Goal: Information Seeking & Learning: Check status

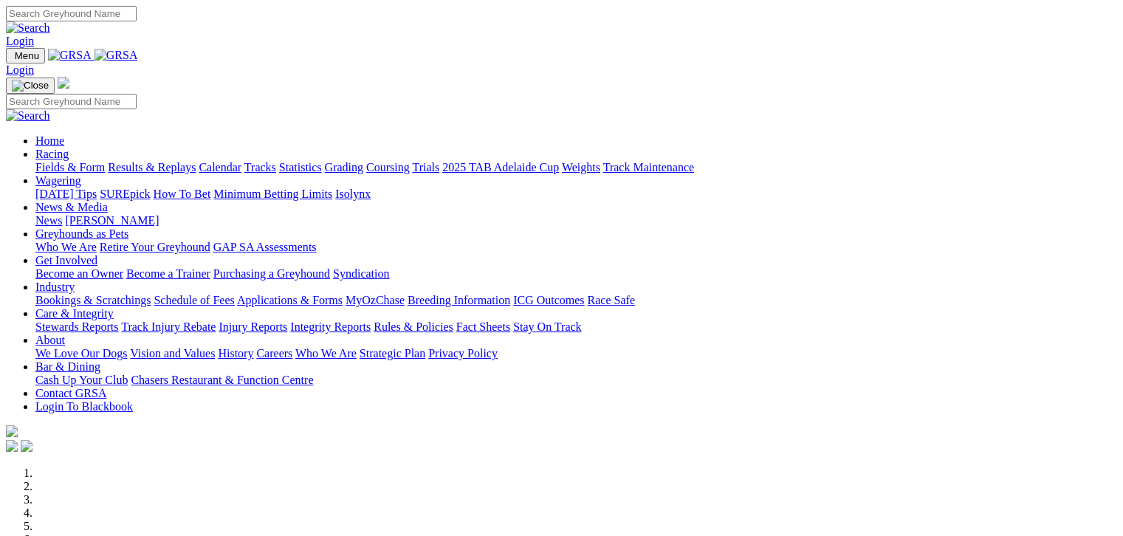
click at [74, 161] on link "Fields & Form" at bounding box center [69, 167] width 69 height 13
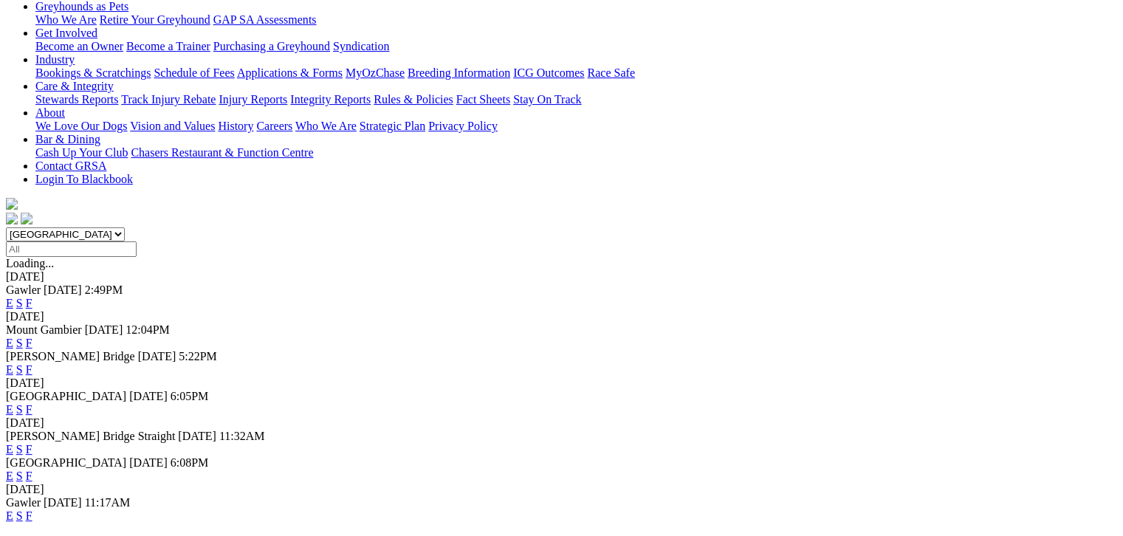
scroll to position [222, 0]
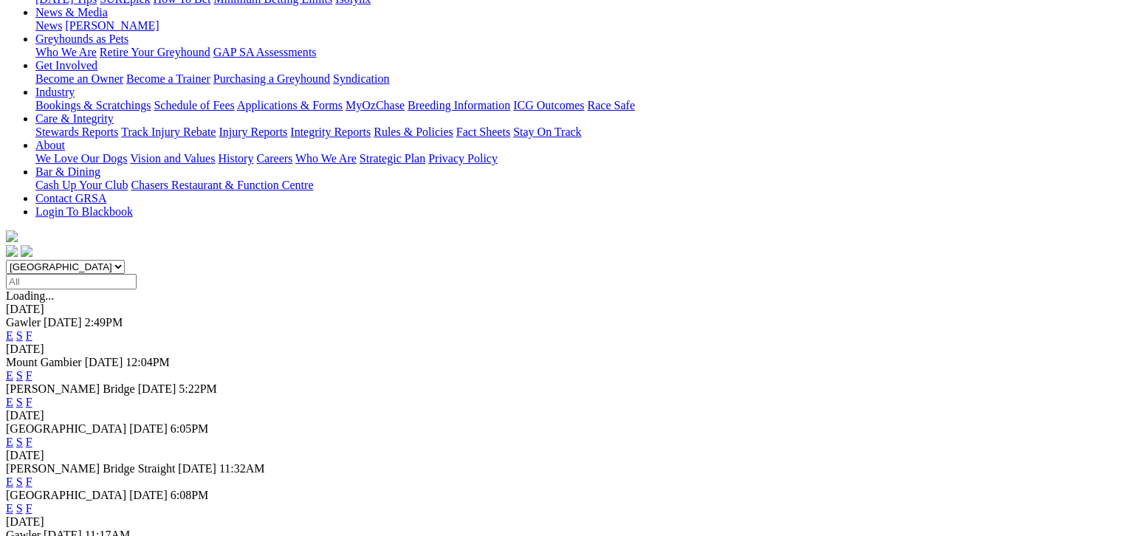
click at [32, 369] on link "F" at bounding box center [29, 375] width 7 height 13
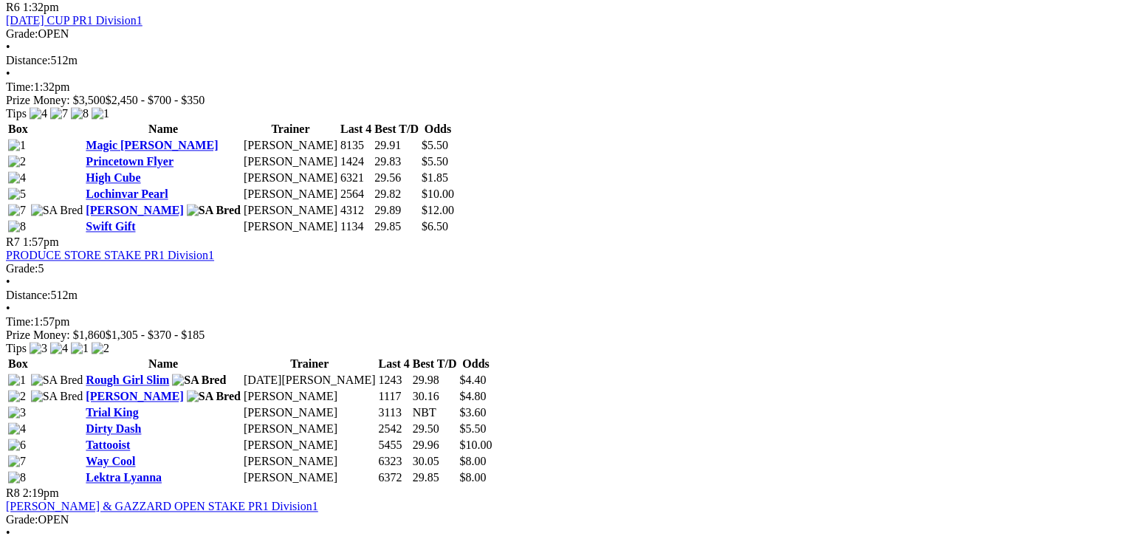
scroll to position [2012, 0]
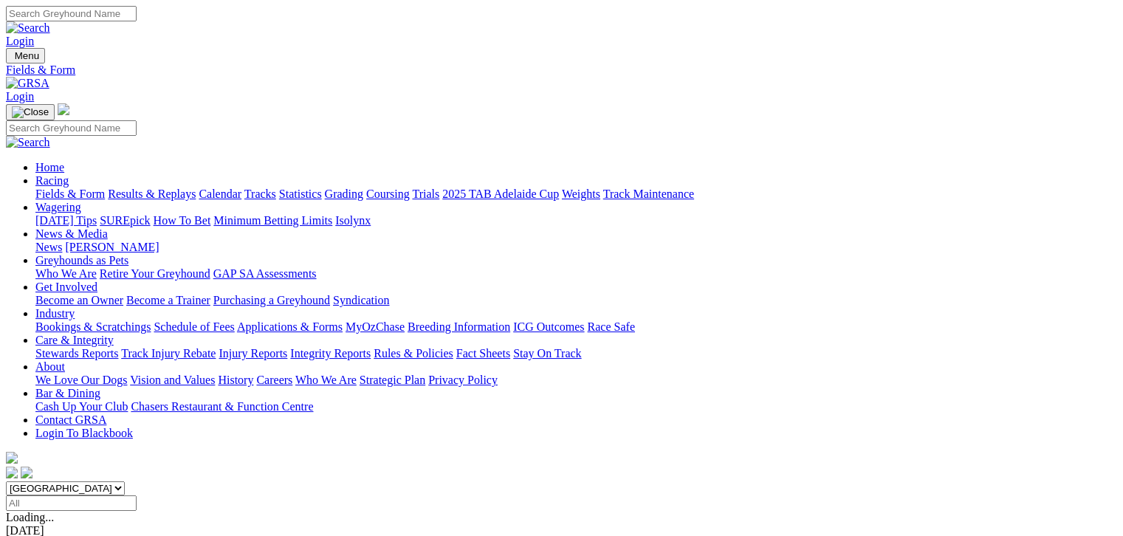
click at [194, 188] on link "Results & Replays" at bounding box center [152, 194] width 88 height 13
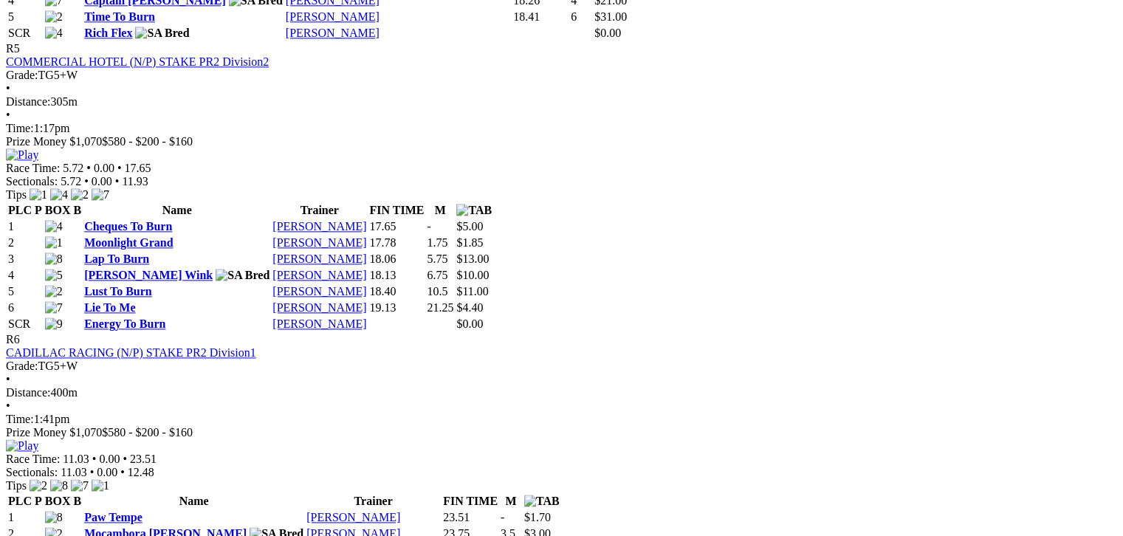
scroll to position [1846, 0]
